Goal: Task Accomplishment & Management: Manage account settings

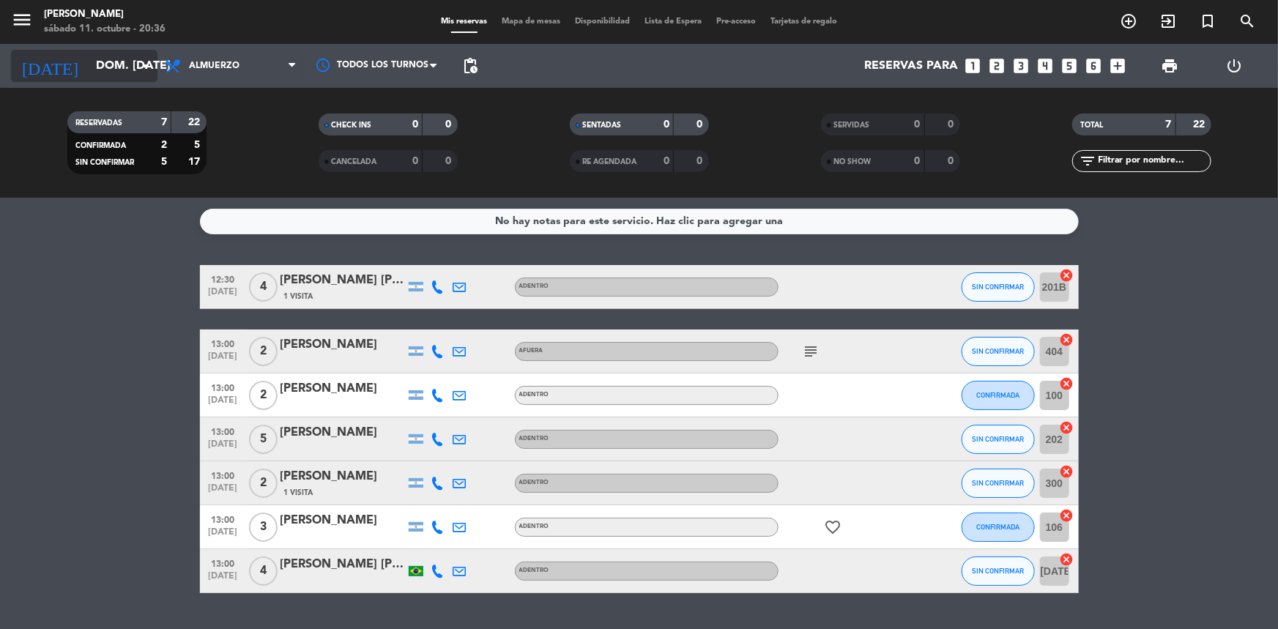
click at [109, 68] on input "dom. [DATE]" at bounding box center [166, 66] width 155 height 29
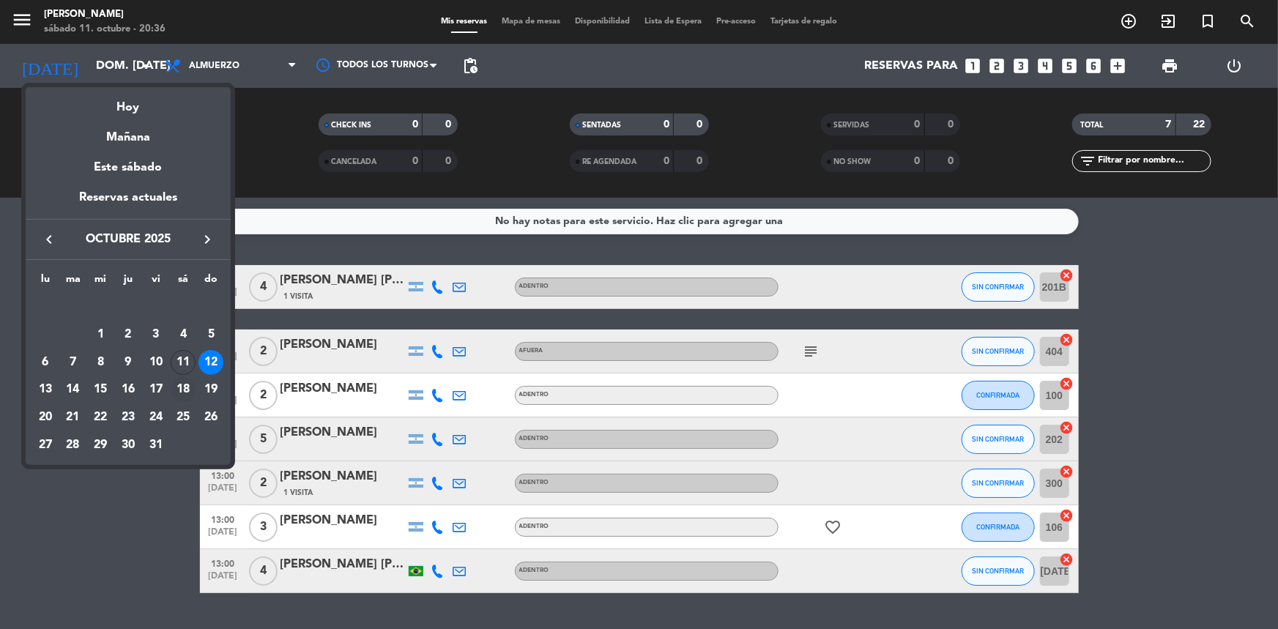
click at [175, 378] on td "18" at bounding box center [184, 390] width 28 height 28
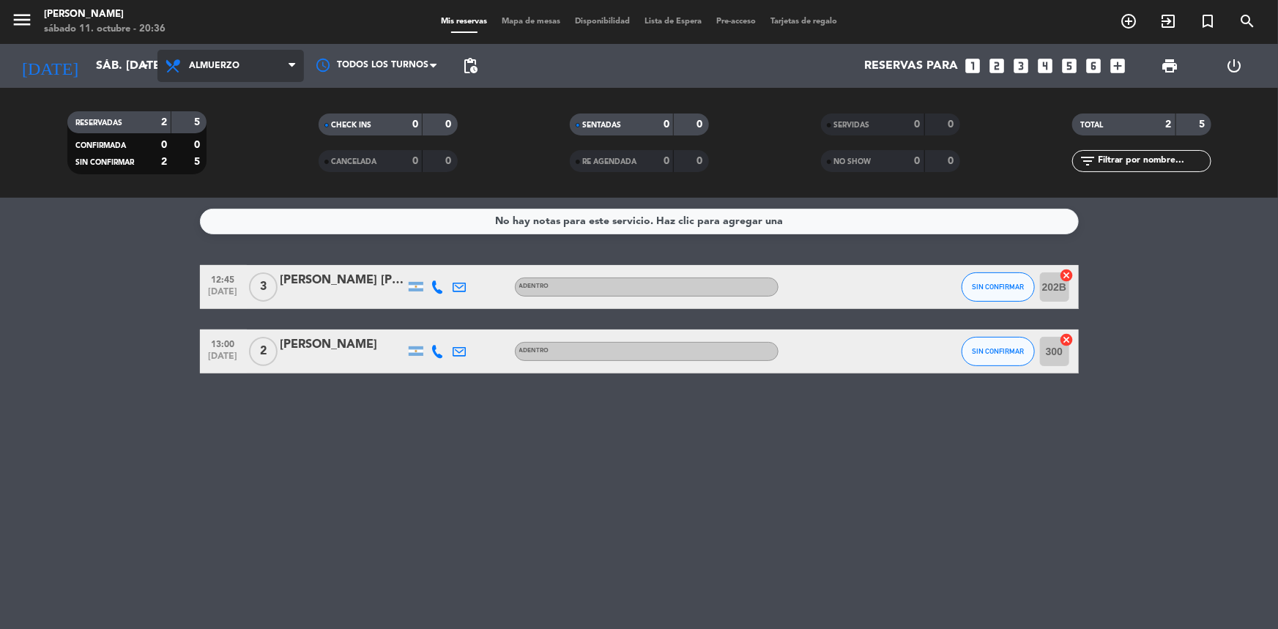
click at [207, 59] on span "Almuerzo" at bounding box center [230, 66] width 146 height 32
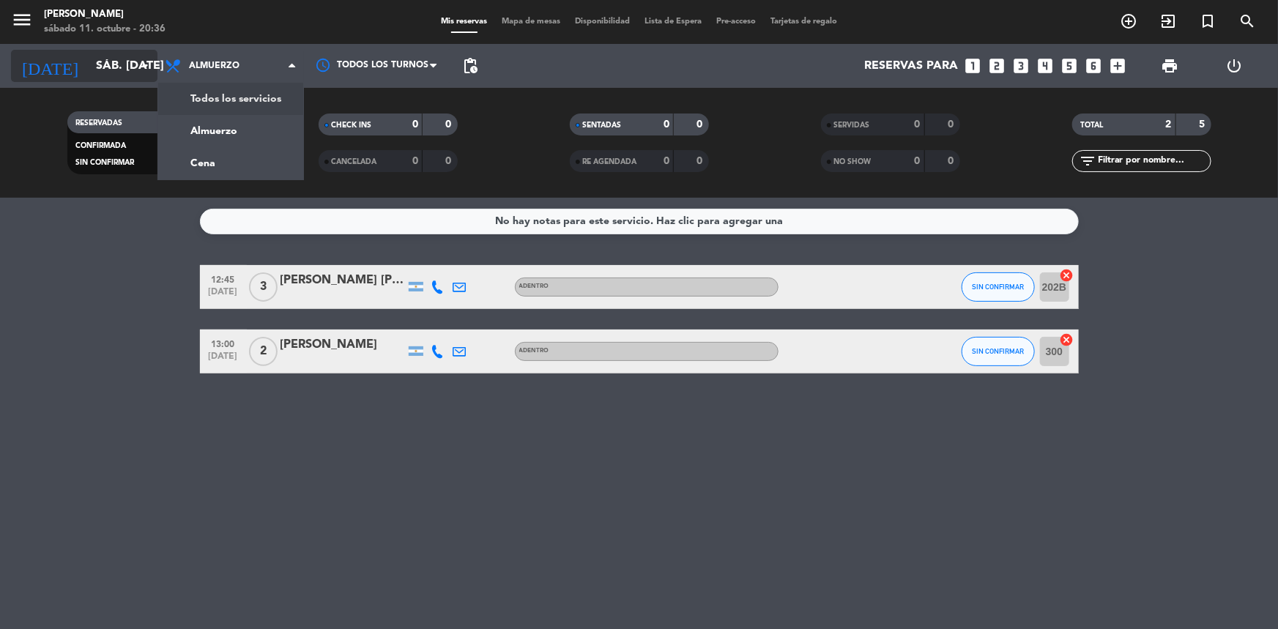
click at [125, 60] on input "sáb. [DATE]" at bounding box center [166, 66] width 155 height 29
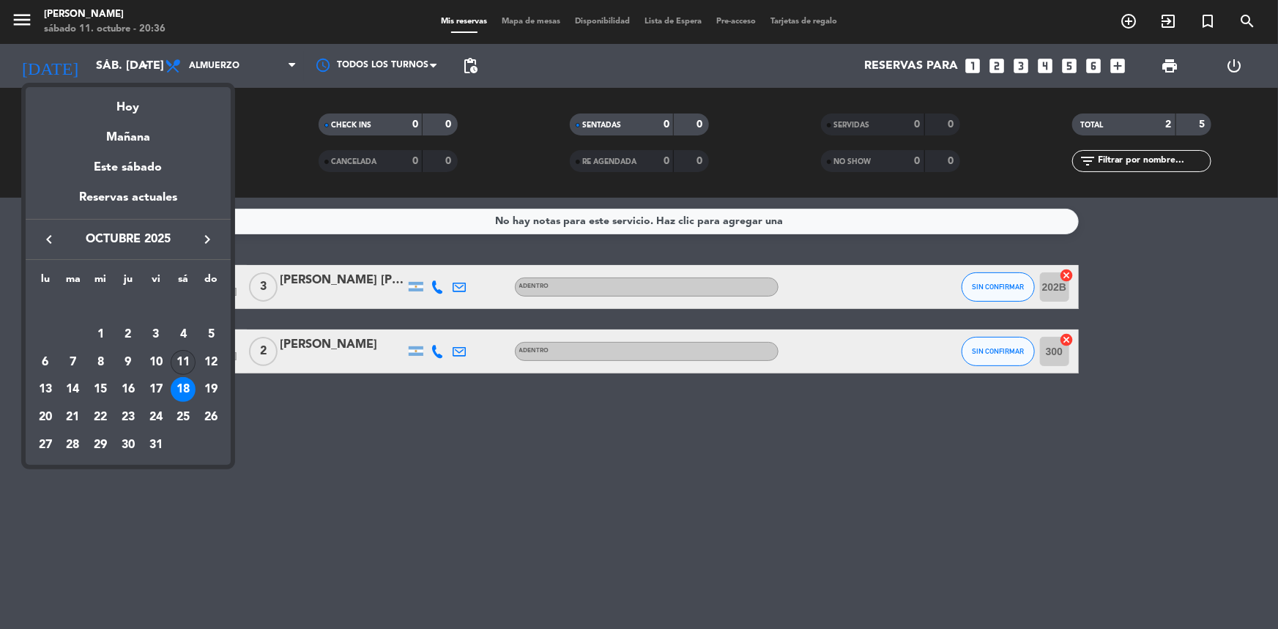
click at [190, 362] on div "11" at bounding box center [183, 362] width 25 height 25
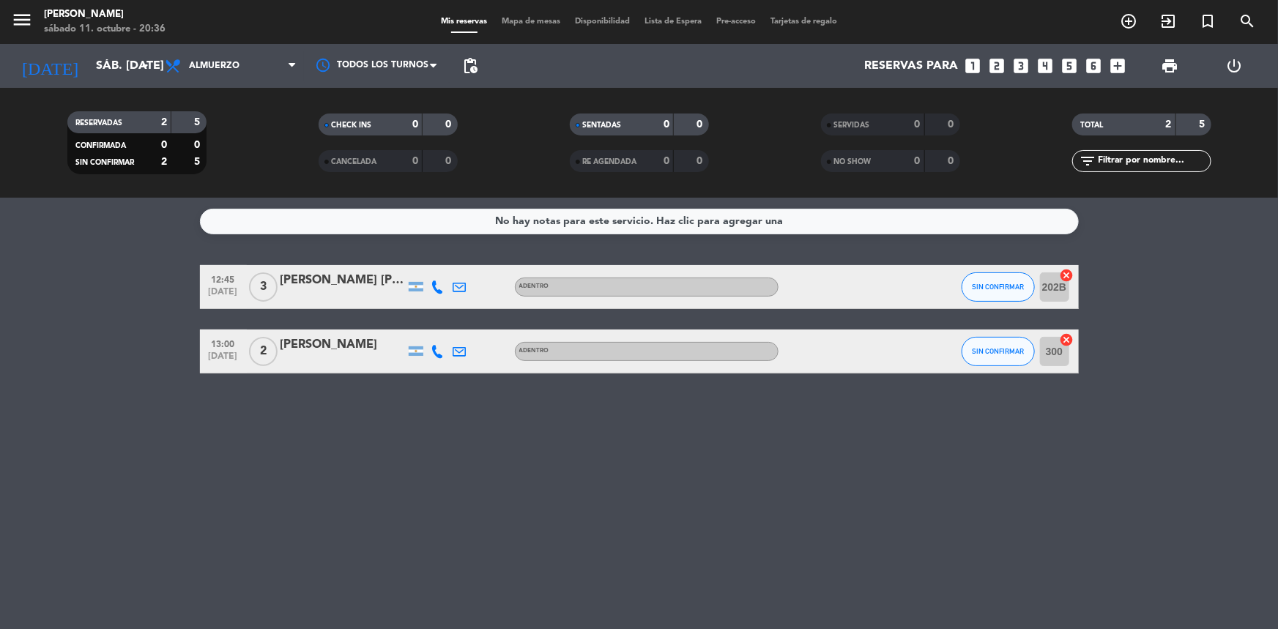
type input "sáb. [DATE]"
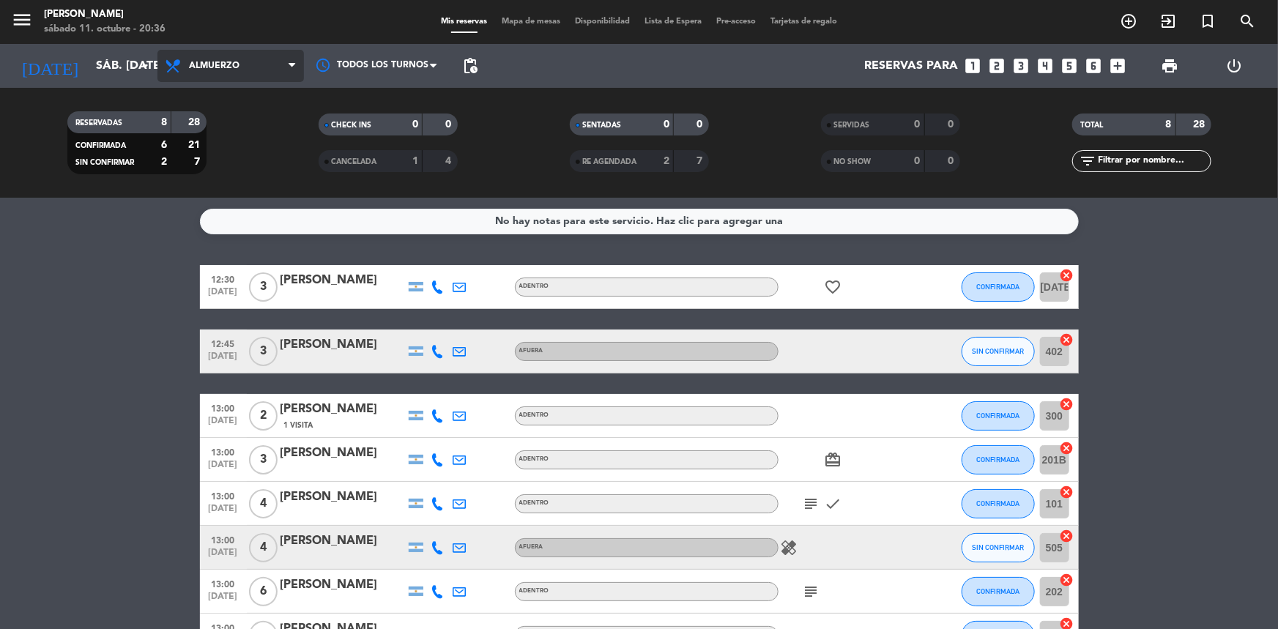
click at [229, 67] on span "Almuerzo" at bounding box center [214, 66] width 51 height 10
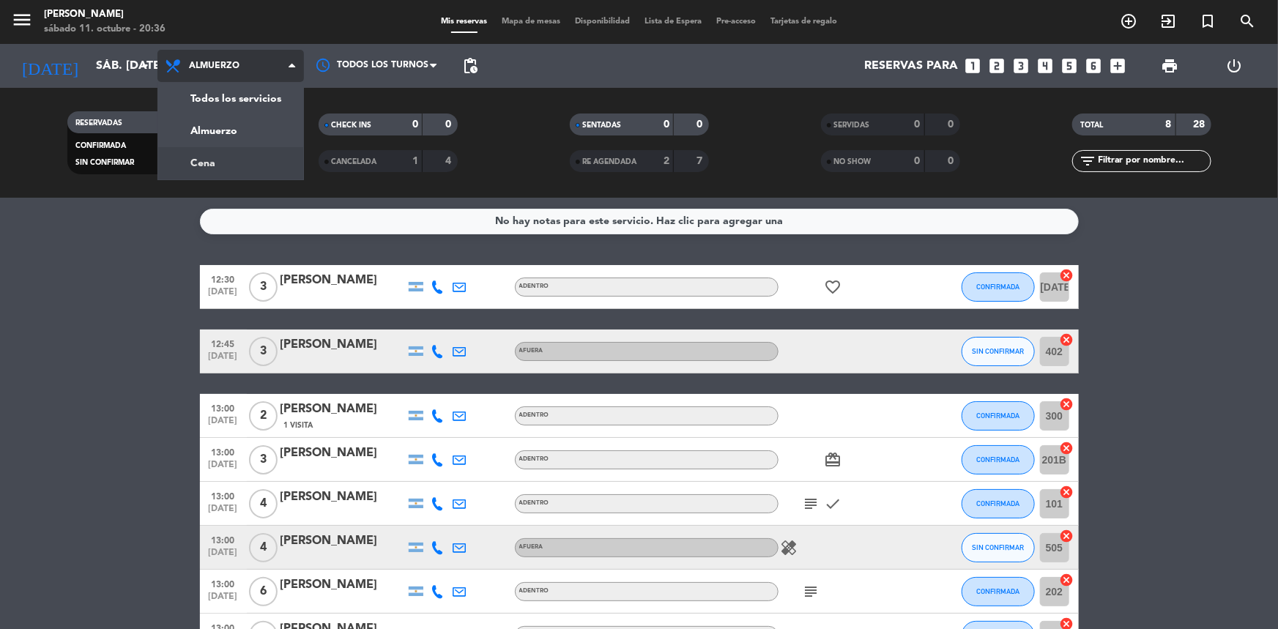
click at [261, 160] on div "menu Madre [PERSON_NAME] 11. octubre - 20:36 Mis reservas Mapa de mesas Disponi…" at bounding box center [639, 99] width 1278 height 198
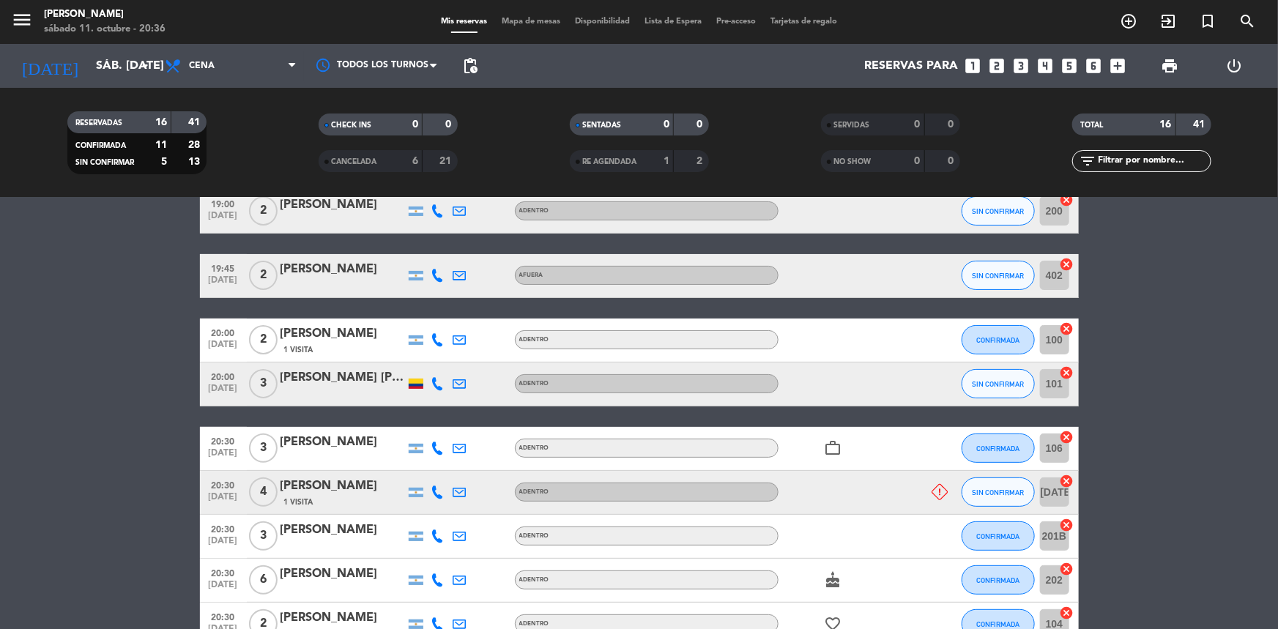
scroll to position [332, 0]
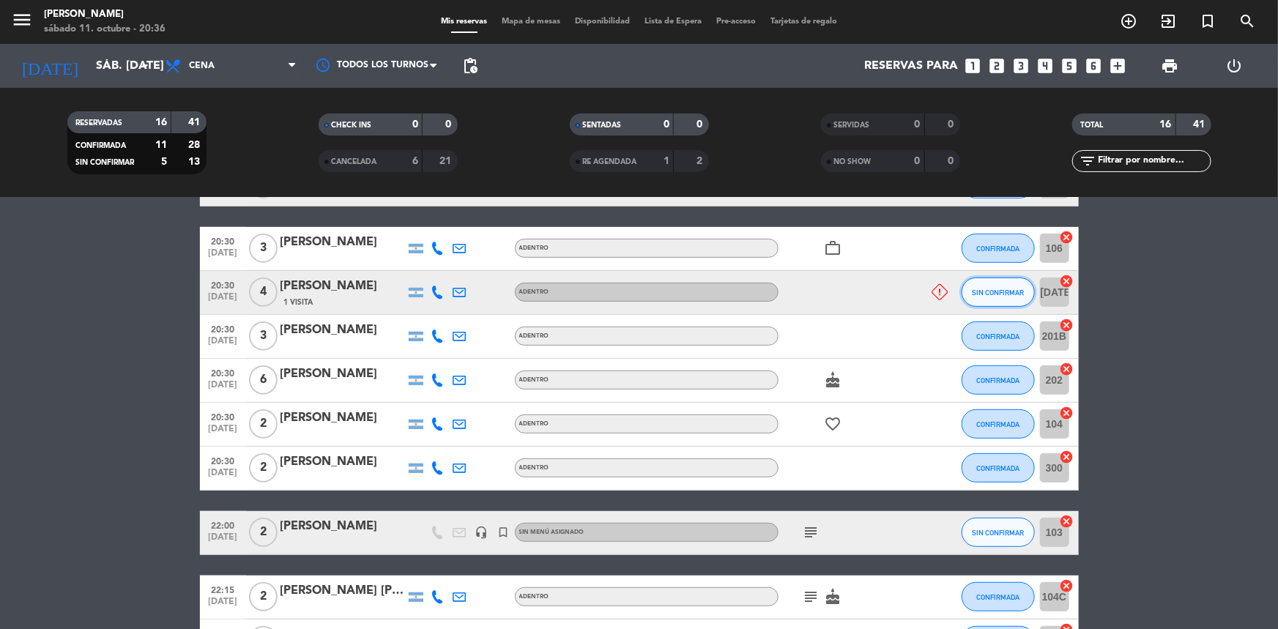
click at [992, 292] on span "SIN CONFIRMAR" at bounding box center [998, 293] width 52 height 8
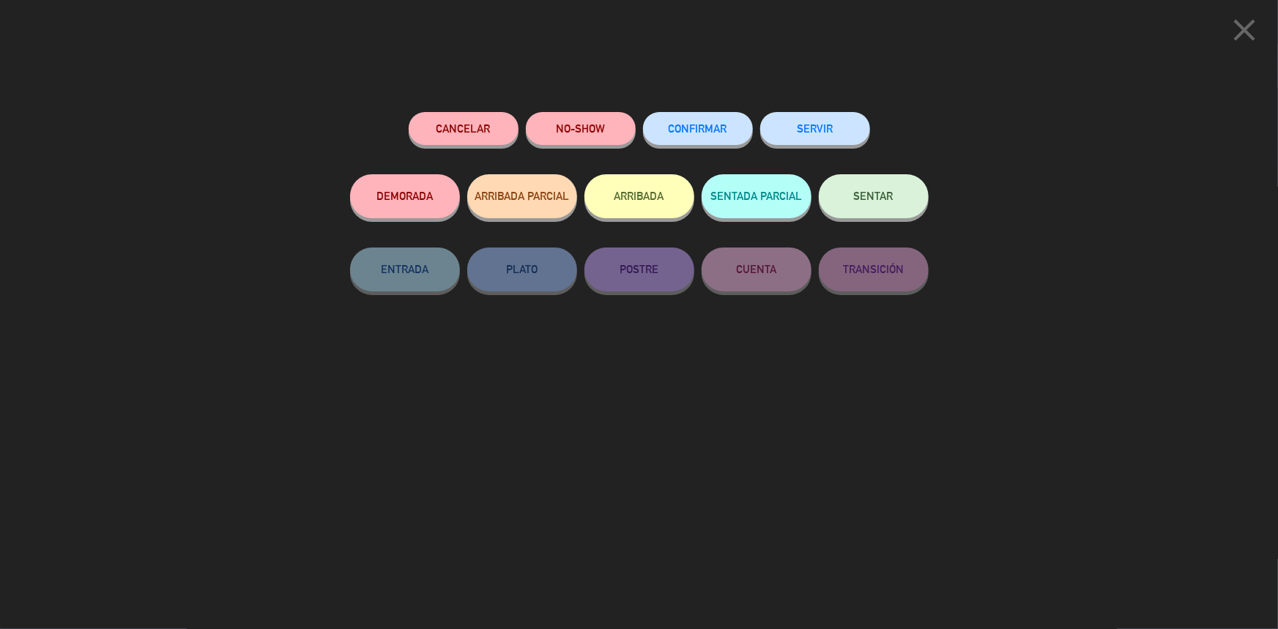
click at [493, 124] on button "Cancelar" at bounding box center [464, 128] width 110 height 33
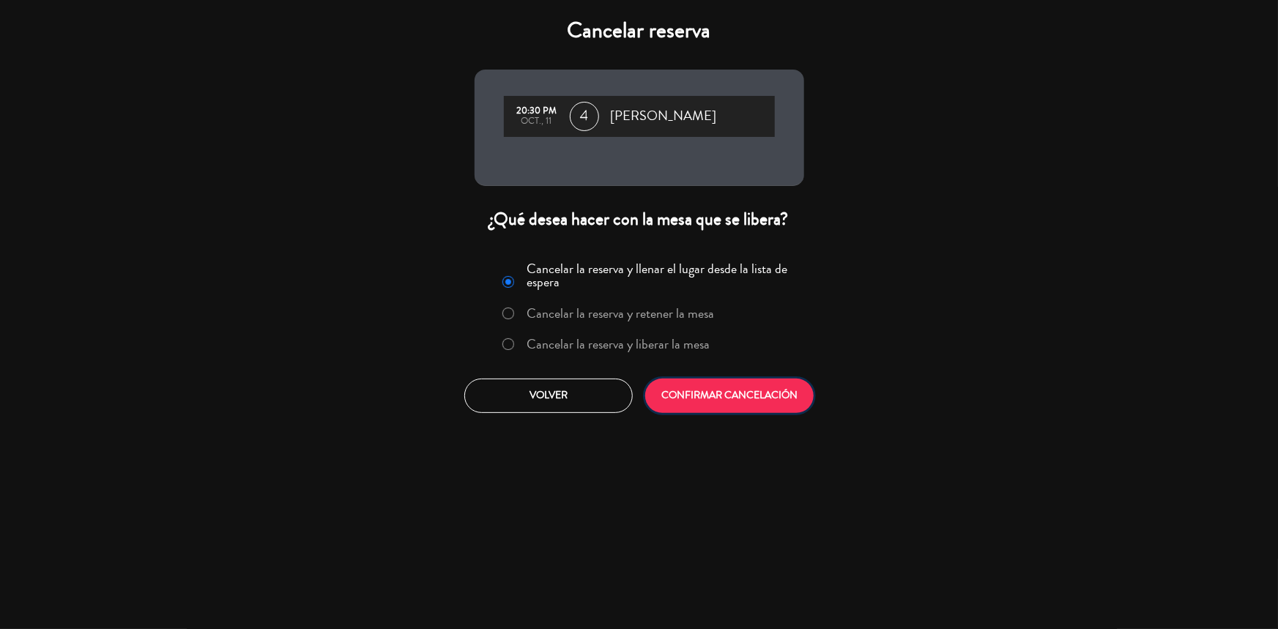
click at [740, 395] on button "CONFIRMAR CANCELACIÓN" at bounding box center [729, 396] width 168 height 34
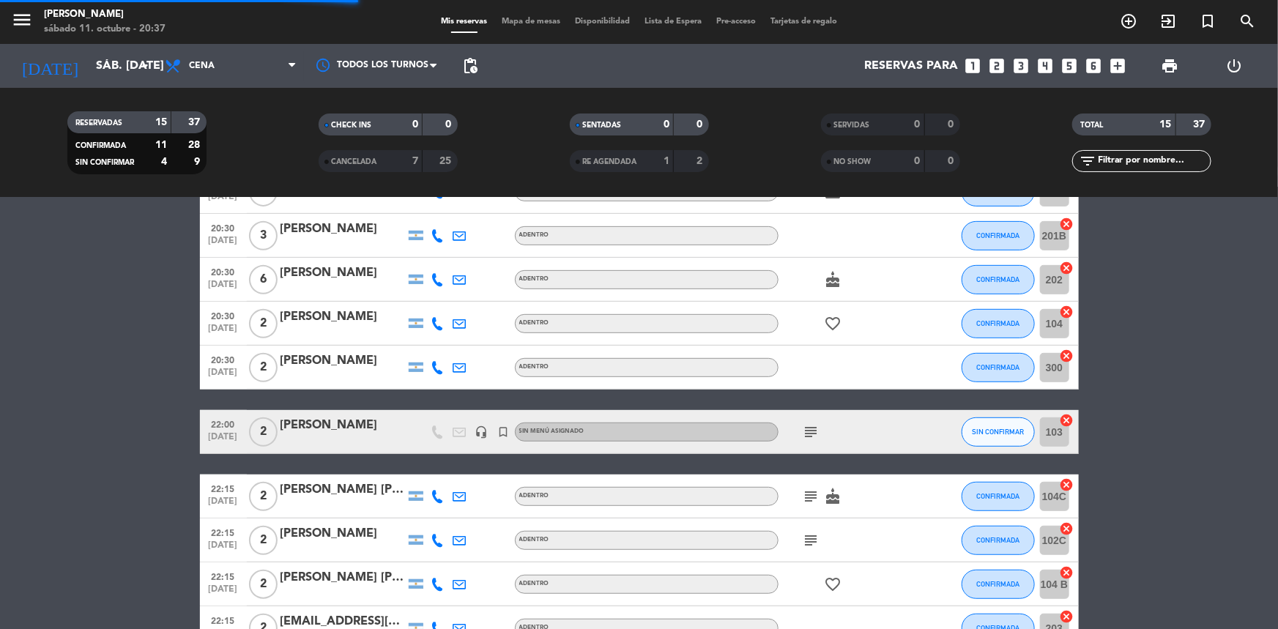
scroll to position [275, 0]
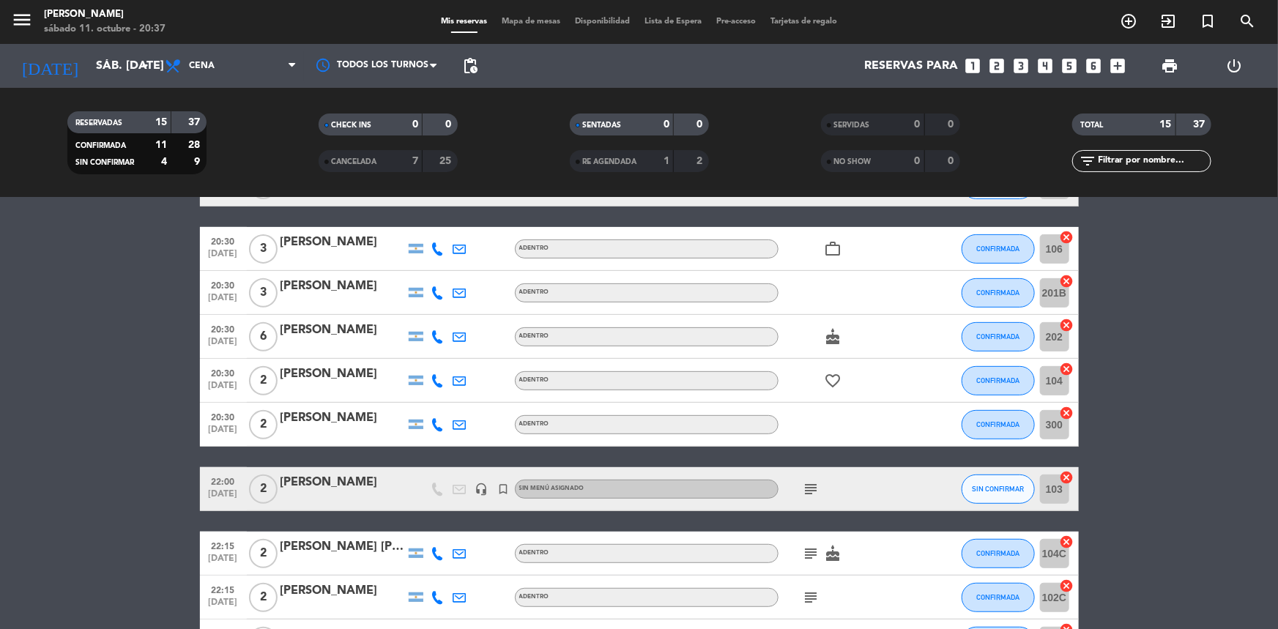
click at [825, 343] on icon "cake" at bounding box center [834, 337] width 18 height 18
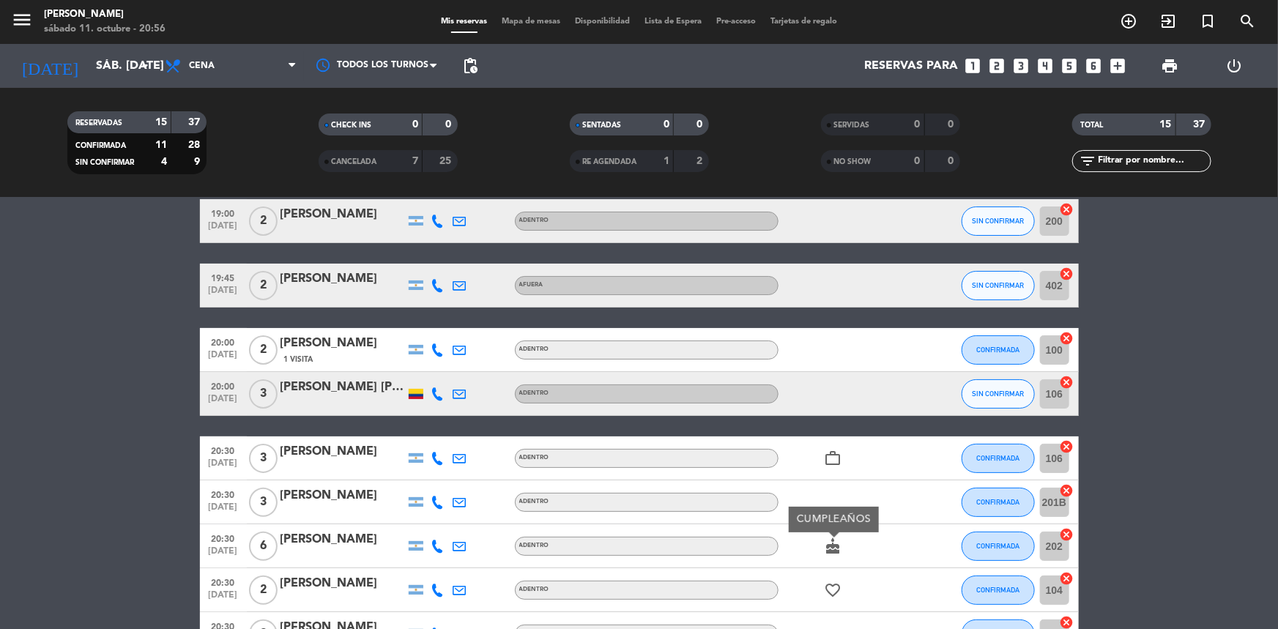
scroll to position [0, 0]
